Goal: Check status: Check status

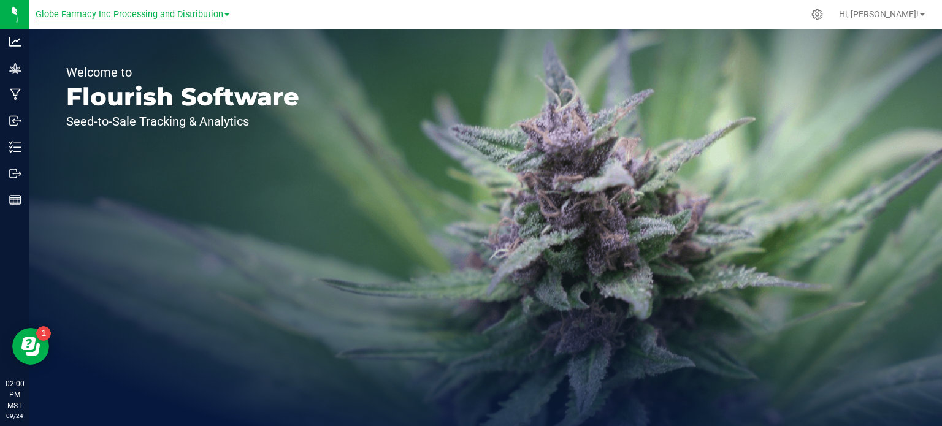
click at [150, 12] on span "Globe Farmacy Inc Processing and Distribution" at bounding box center [130, 14] width 188 height 11
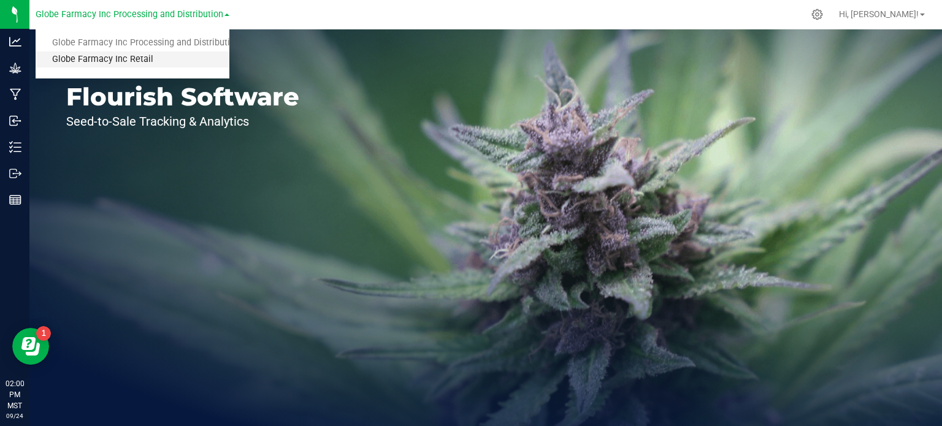
click at [133, 56] on link "Globe Farmacy Inc Retail" at bounding box center [133, 60] width 194 height 17
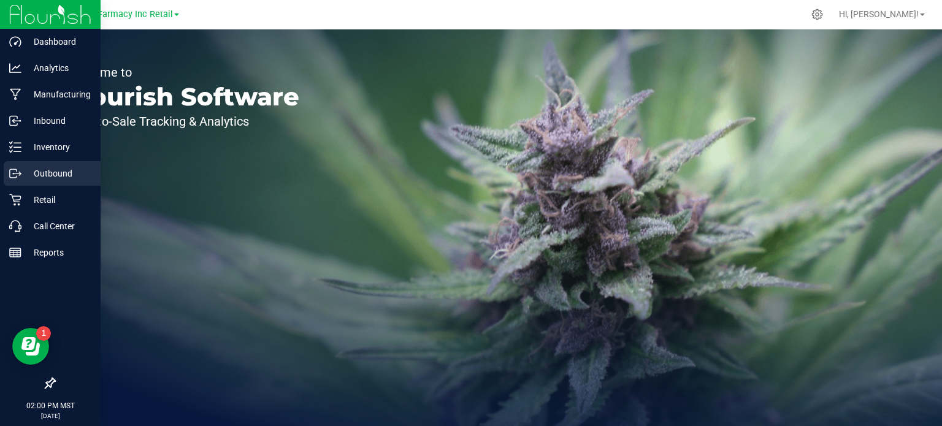
click at [20, 180] on div "Outbound" at bounding box center [52, 173] width 97 height 25
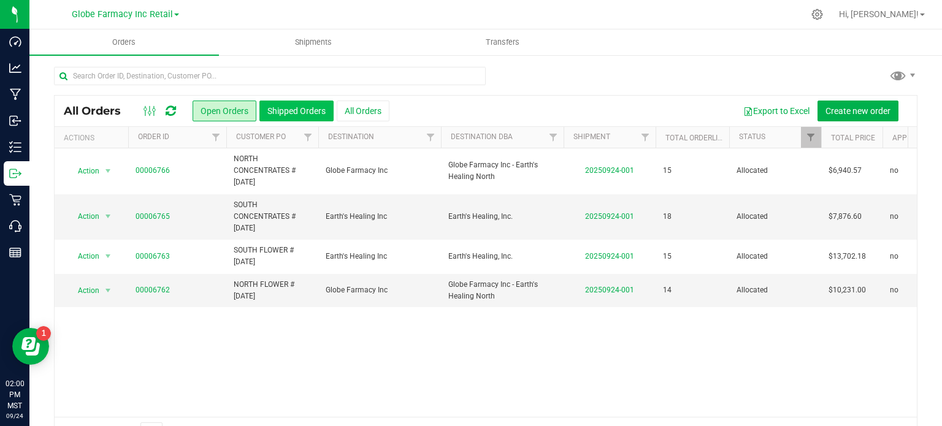
click at [284, 113] on button "Shipped Orders" at bounding box center [297, 111] width 74 height 21
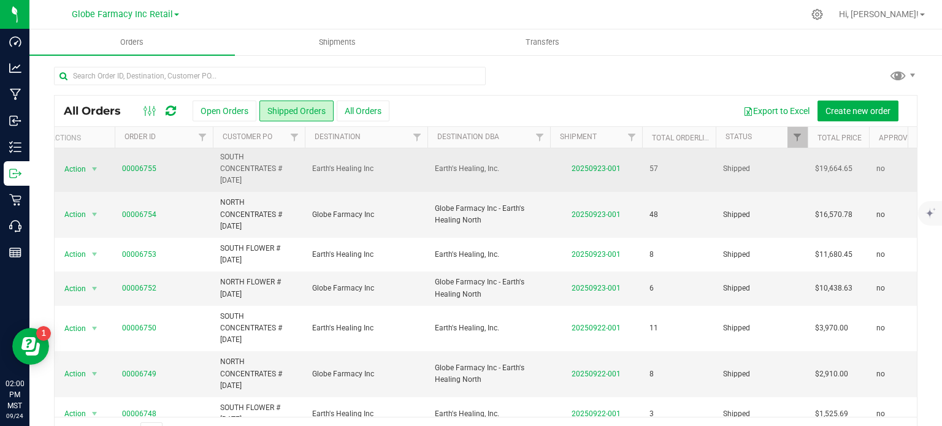
scroll to position [83, 13]
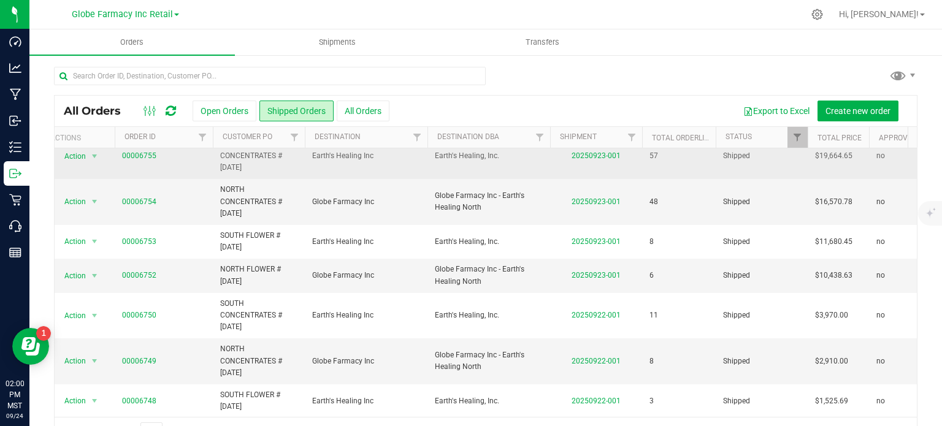
click at [184, 240] on span "00006753" at bounding box center [163, 242] width 83 height 12
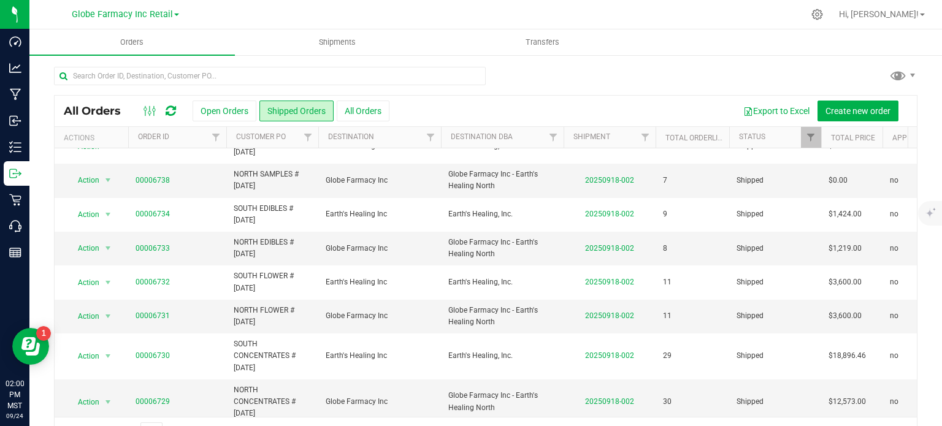
scroll to position [0, 0]
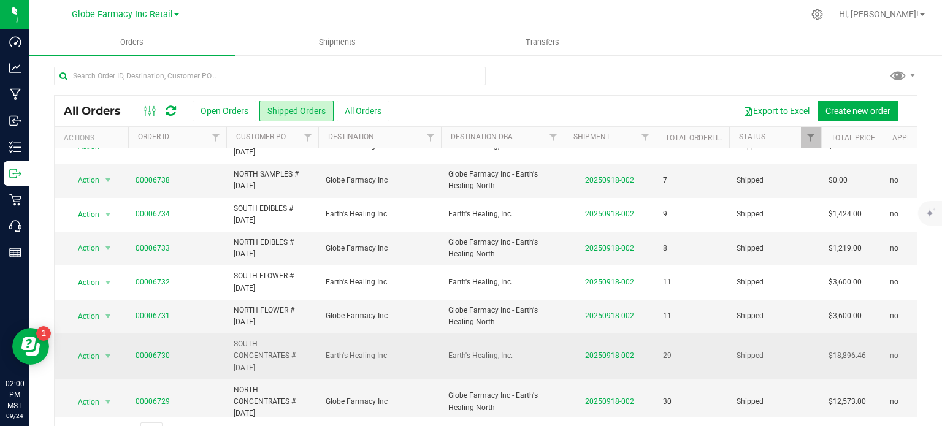
click at [150, 352] on link "00006730" at bounding box center [153, 356] width 34 height 12
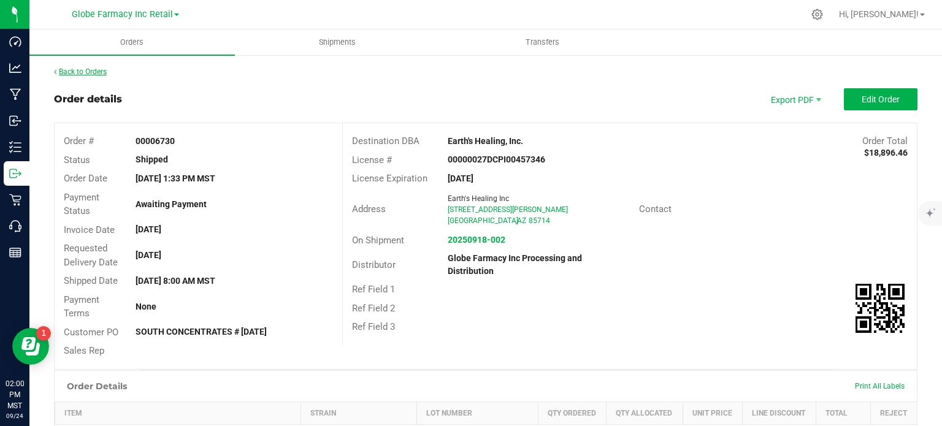
click at [89, 67] on link "Back to Orders" at bounding box center [80, 71] width 53 height 9
